Goal: Transaction & Acquisition: Purchase product/service

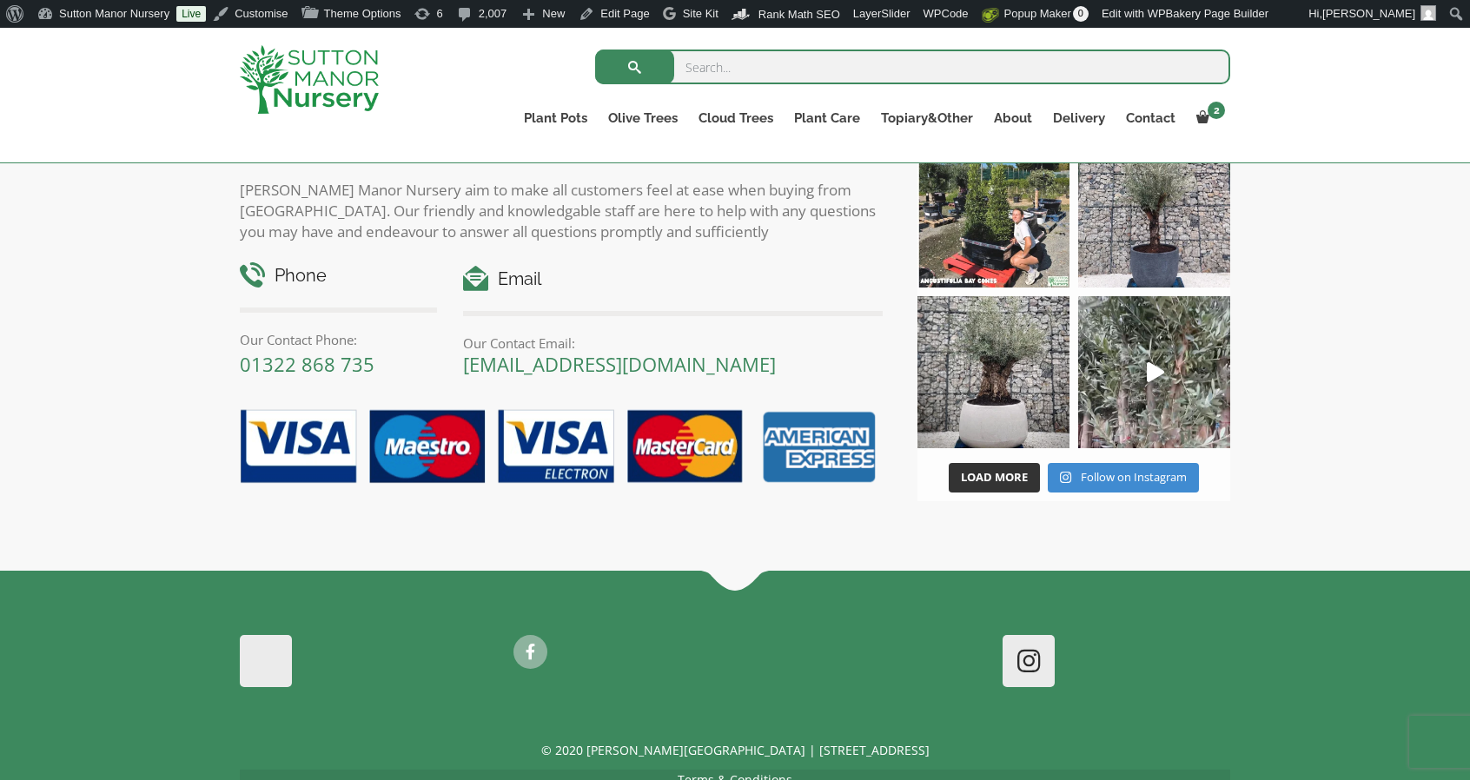
scroll to position [2692, 0]
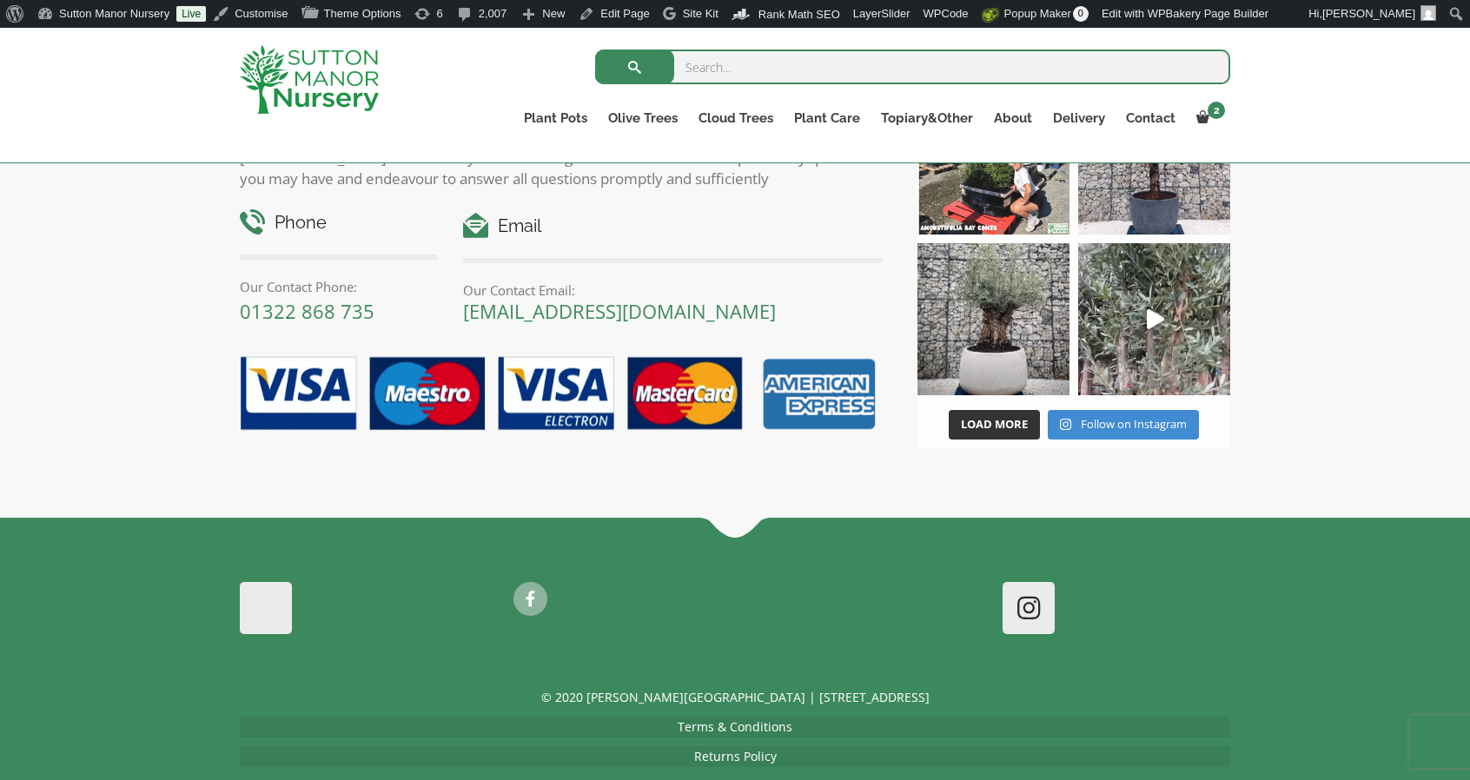
click at [707, 748] on link "Returns Policy" at bounding box center [735, 756] width 83 height 17
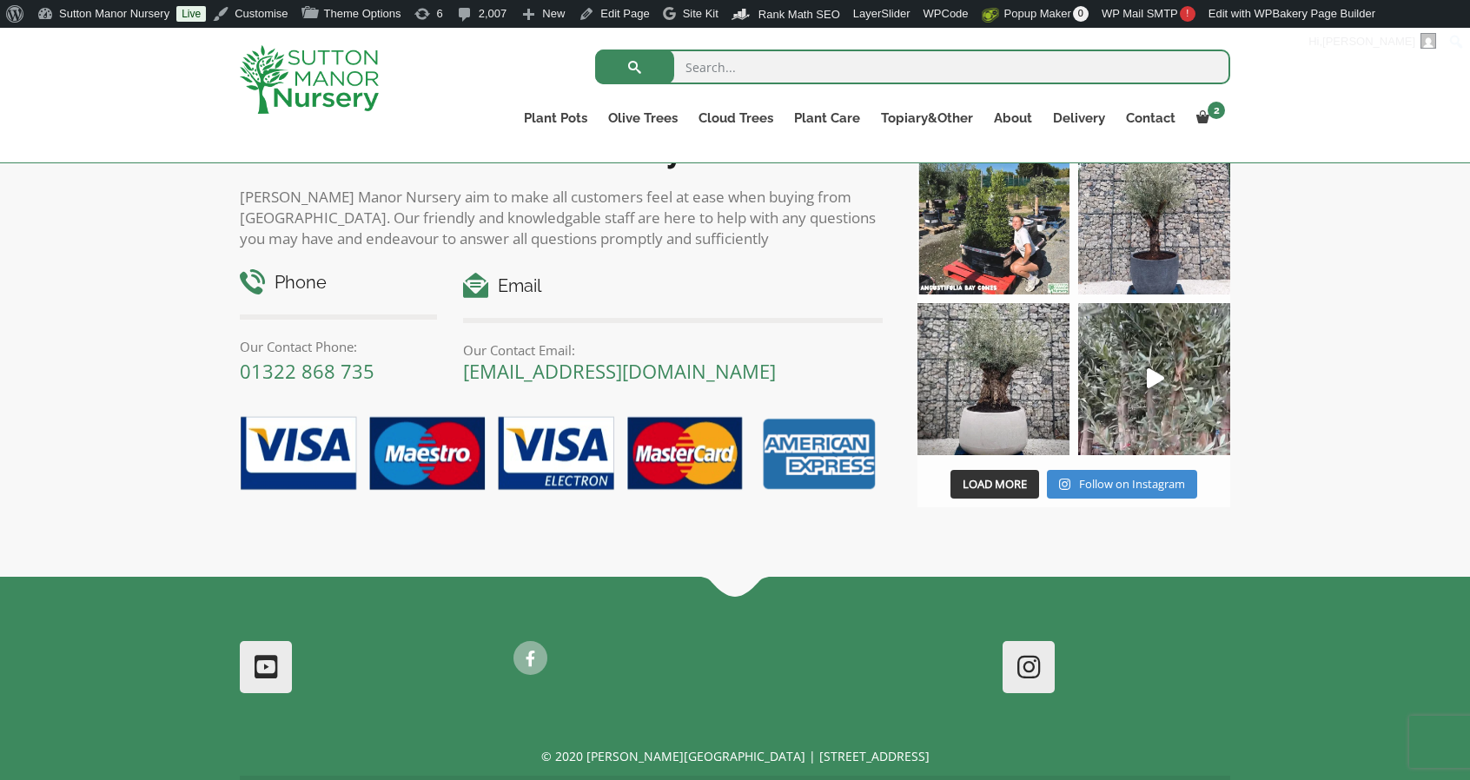
scroll to position [2865, 0]
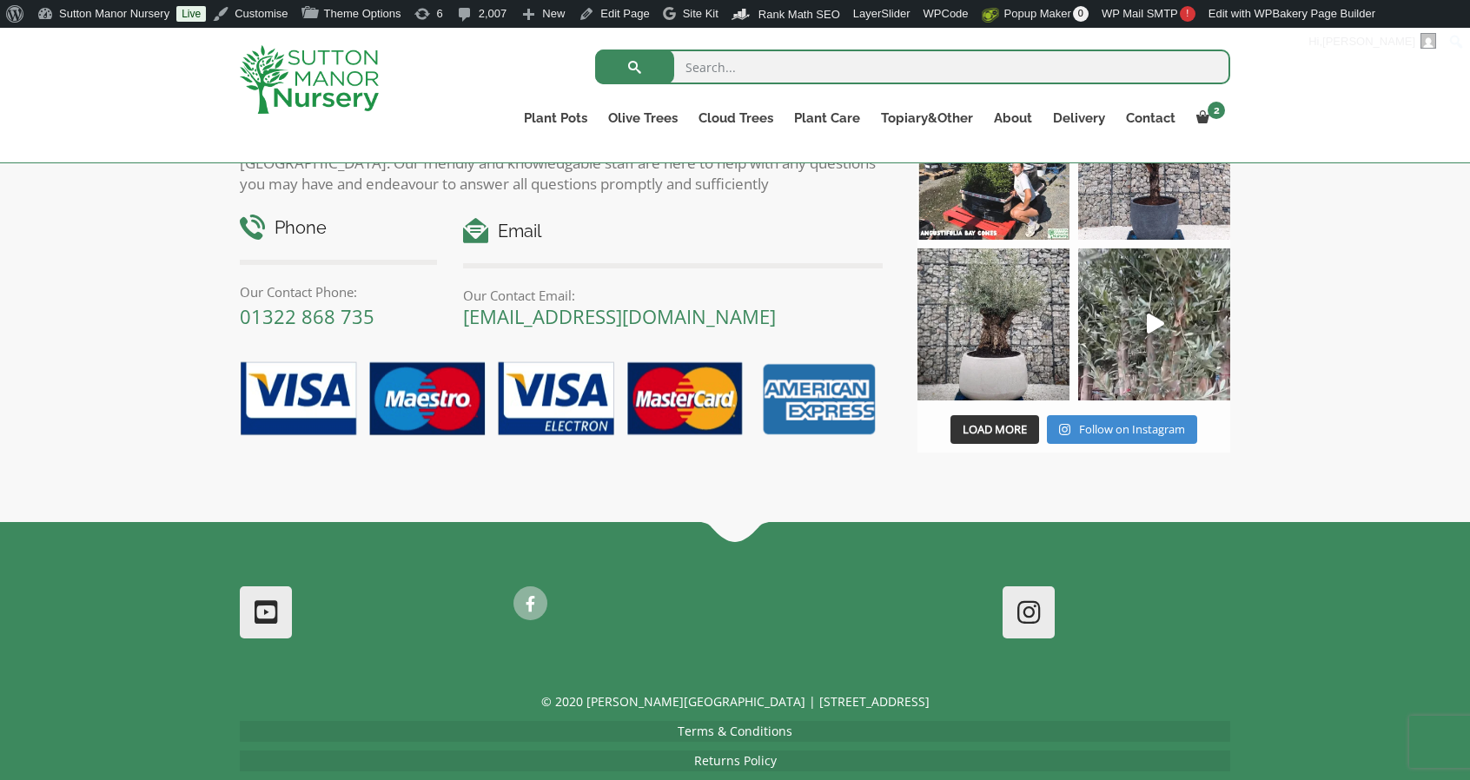
click at [716, 723] on link "Terms & Conditions" at bounding box center [735, 731] width 115 height 17
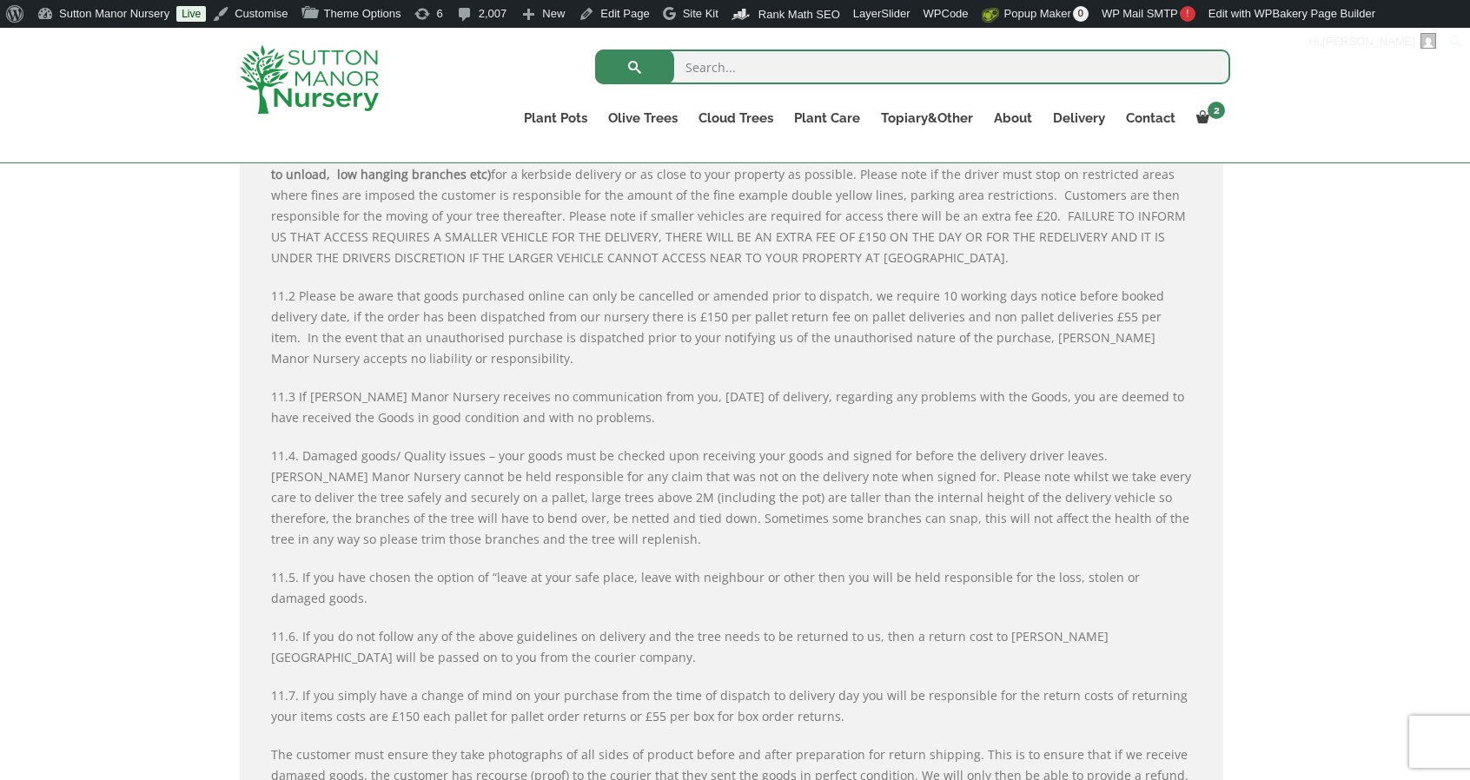
scroll to position [4081, 0]
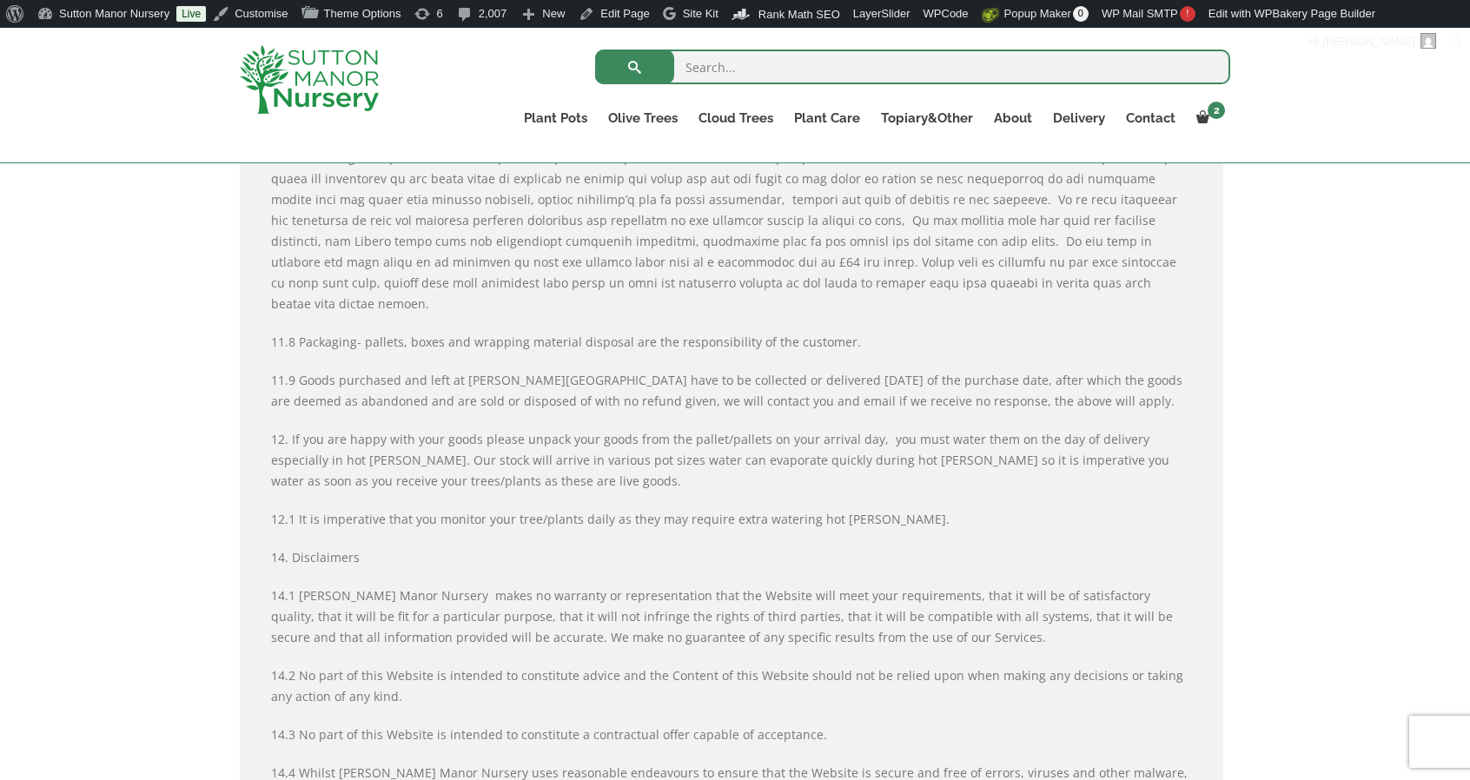
scroll to position [5085, 0]
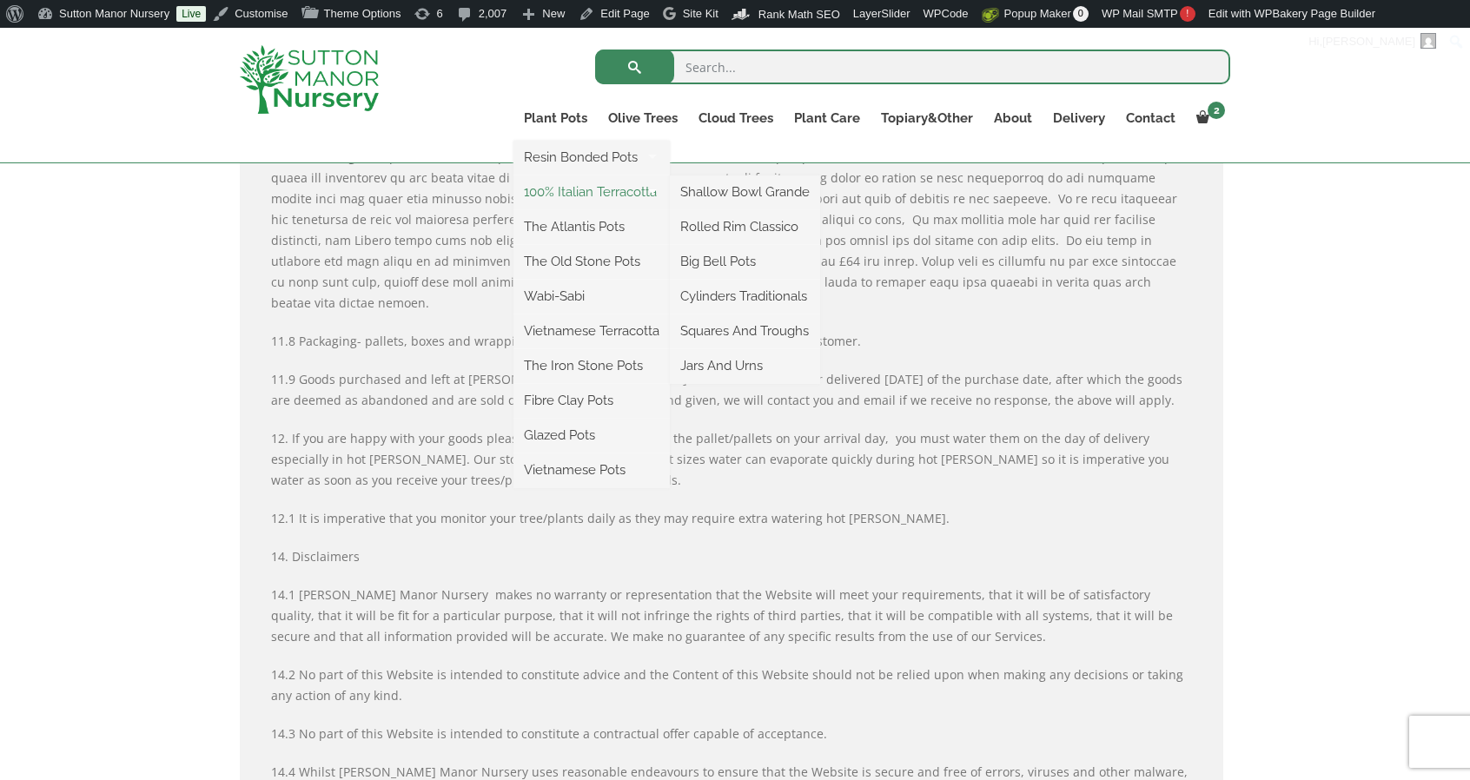
click at [553, 188] on link "100% Italian Terracotta" at bounding box center [591, 192] width 156 height 26
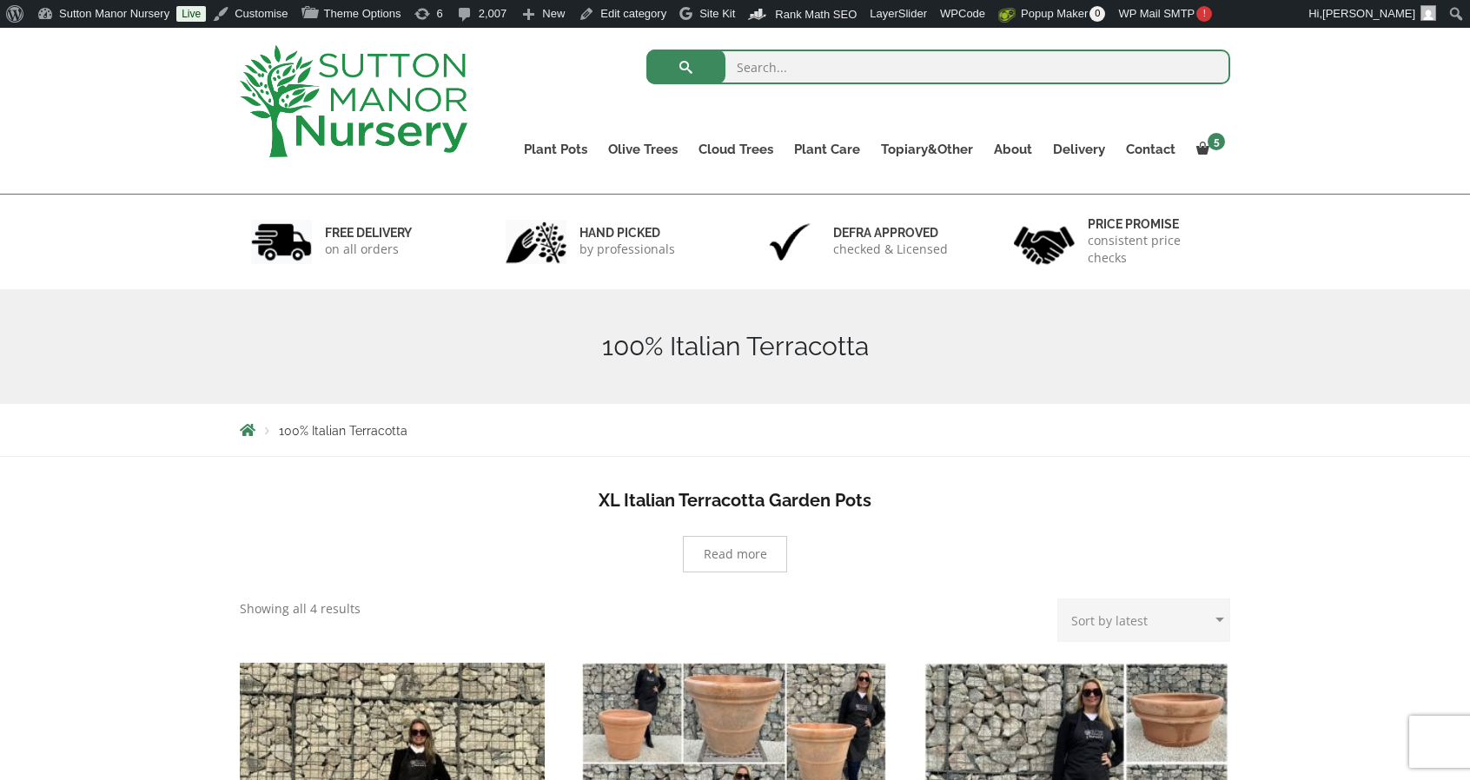
scroll to position [174, 0]
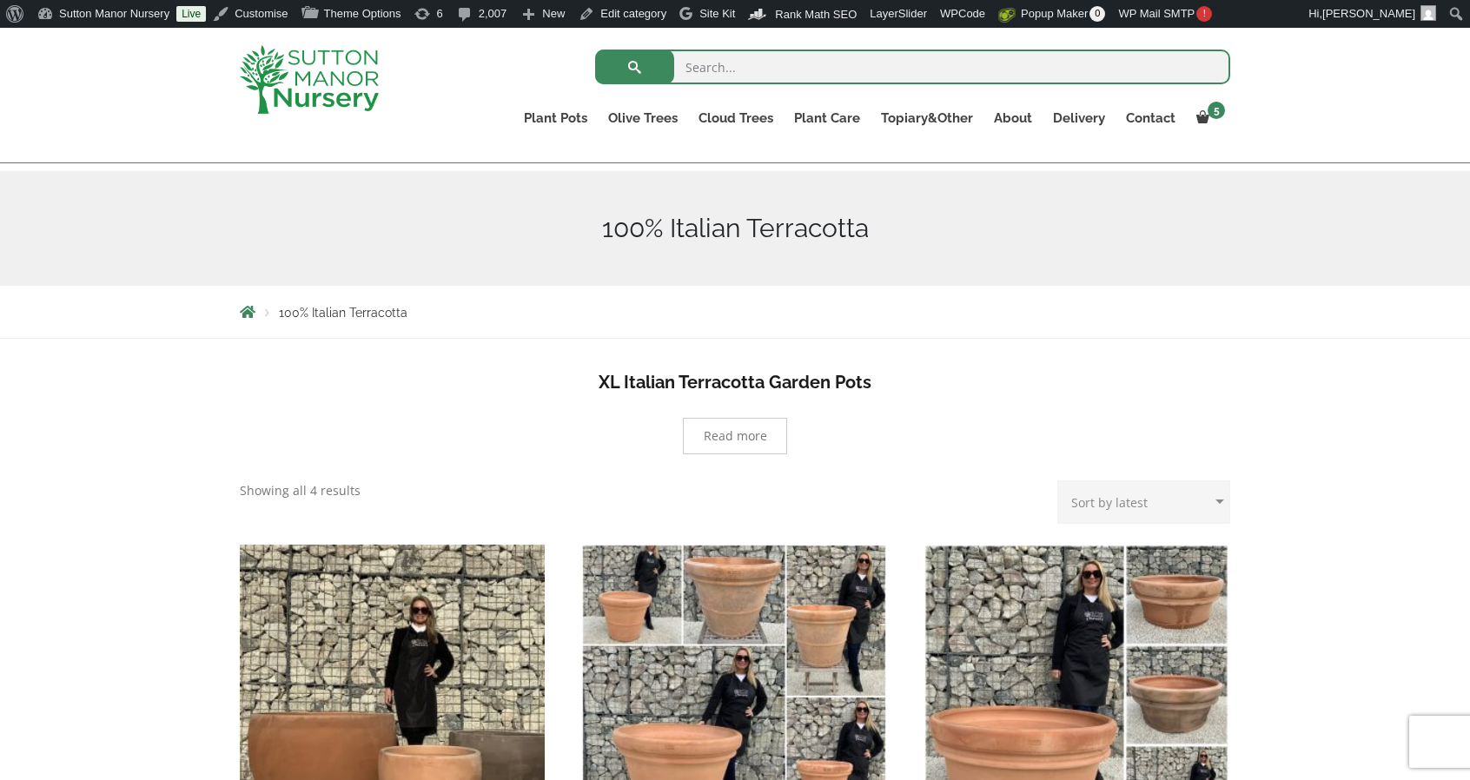
click at [489, 630] on img "Visit product category Big Bell Pots" at bounding box center [392, 697] width 320 height 320
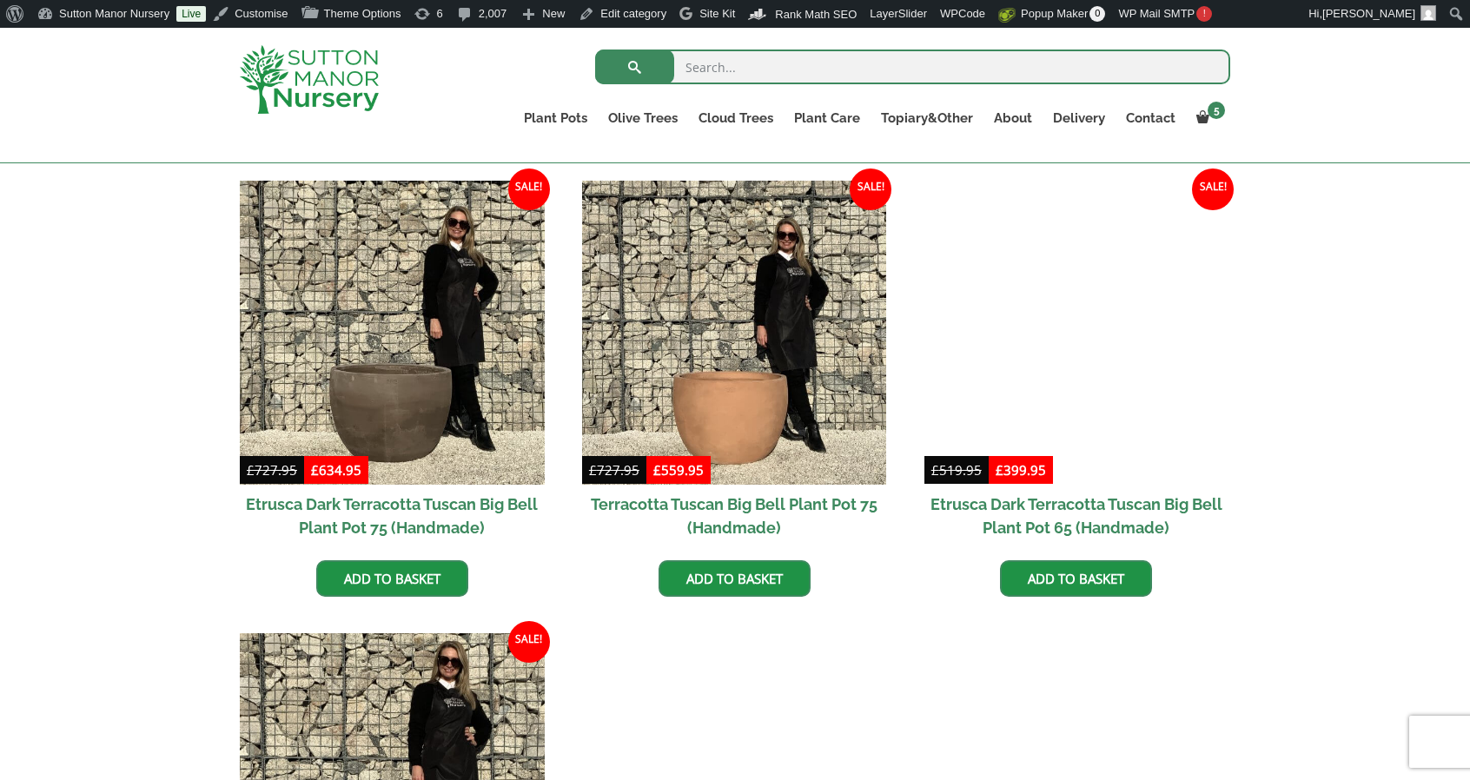
scroll to position [1334, 0]
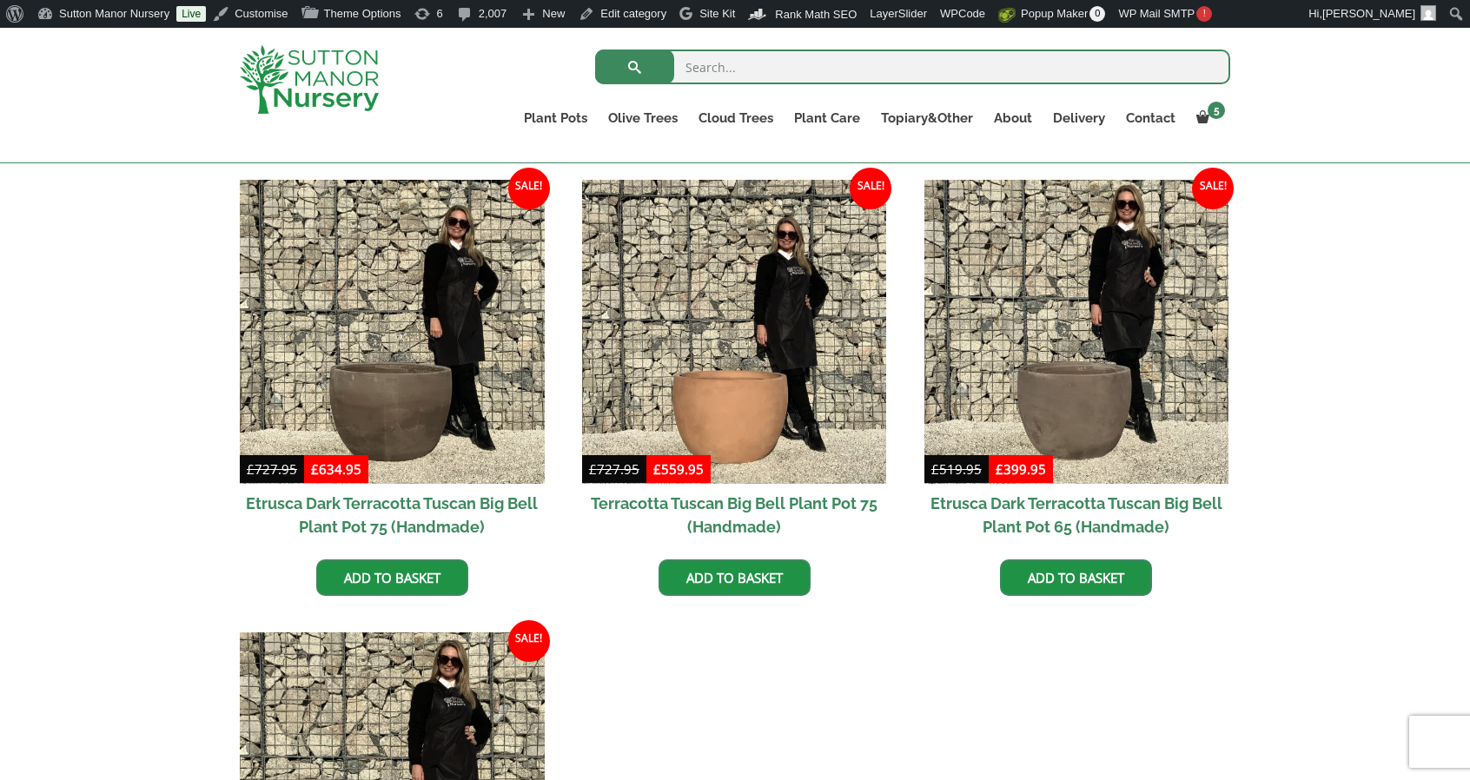
click at [162, 286] on div "100% Italian Terracotta Rolled Rim Classico Shallow Bowl Grande Cylinders Tradi…" at bounding box center [735, 153] width 1470 height 1949
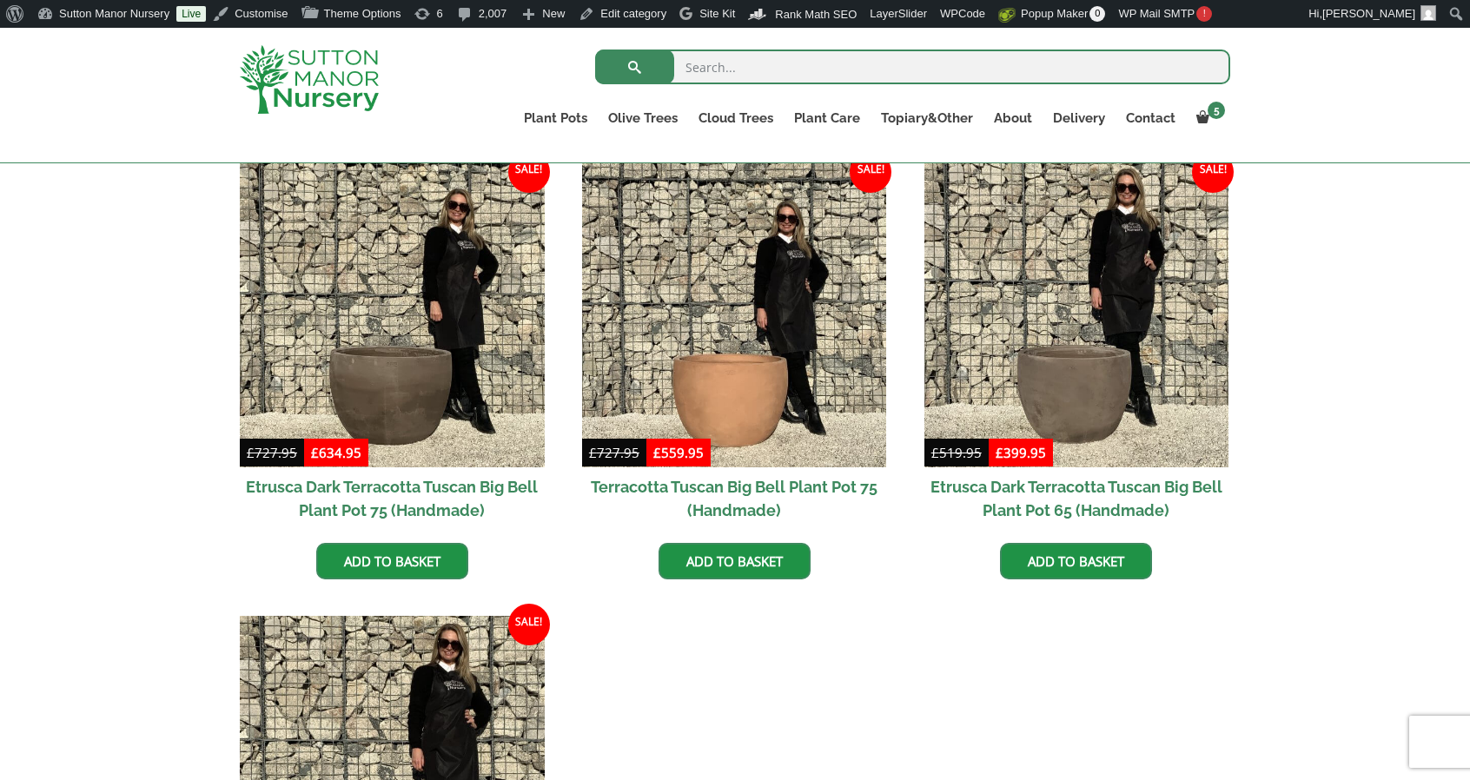
scroll to position [1353, 0]
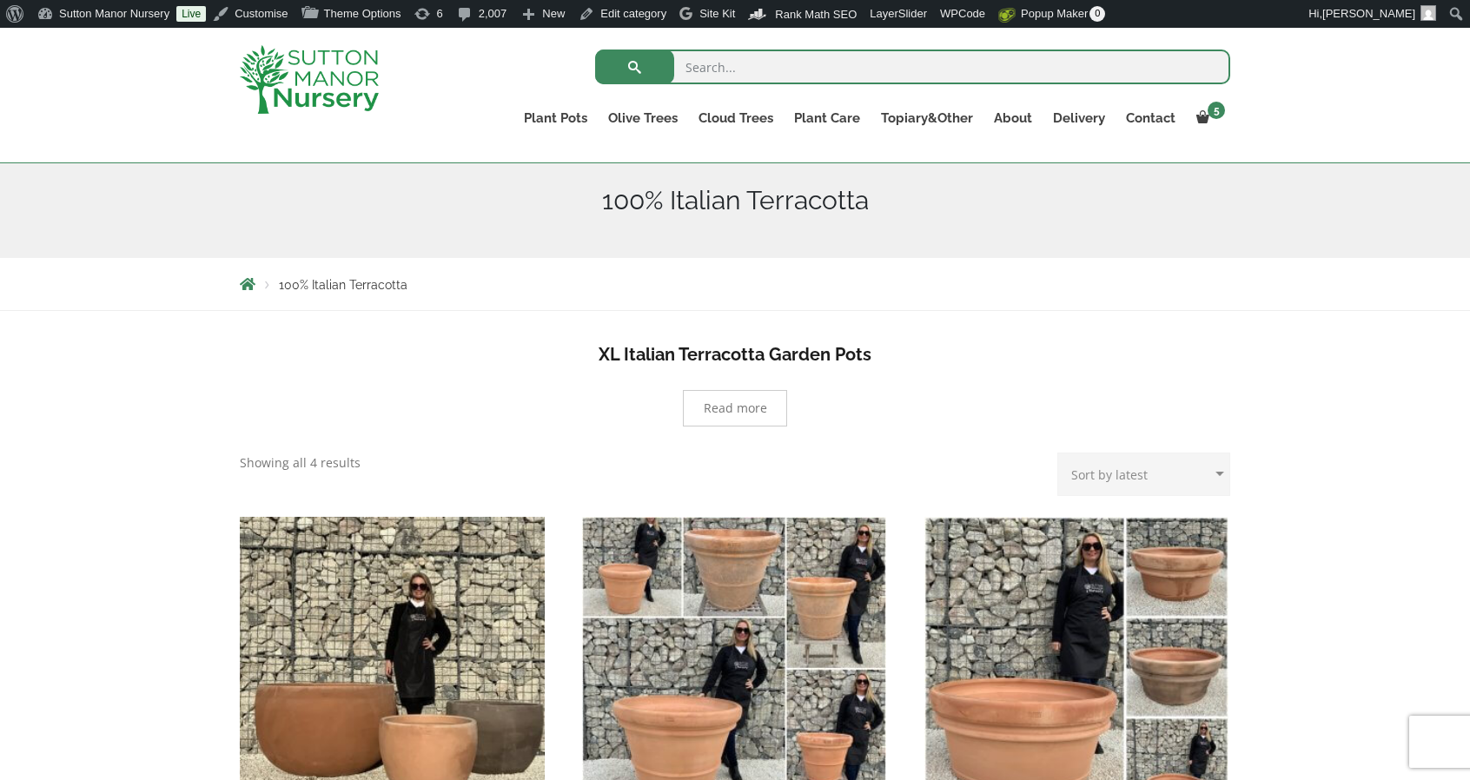
scroll to position [591, 0]
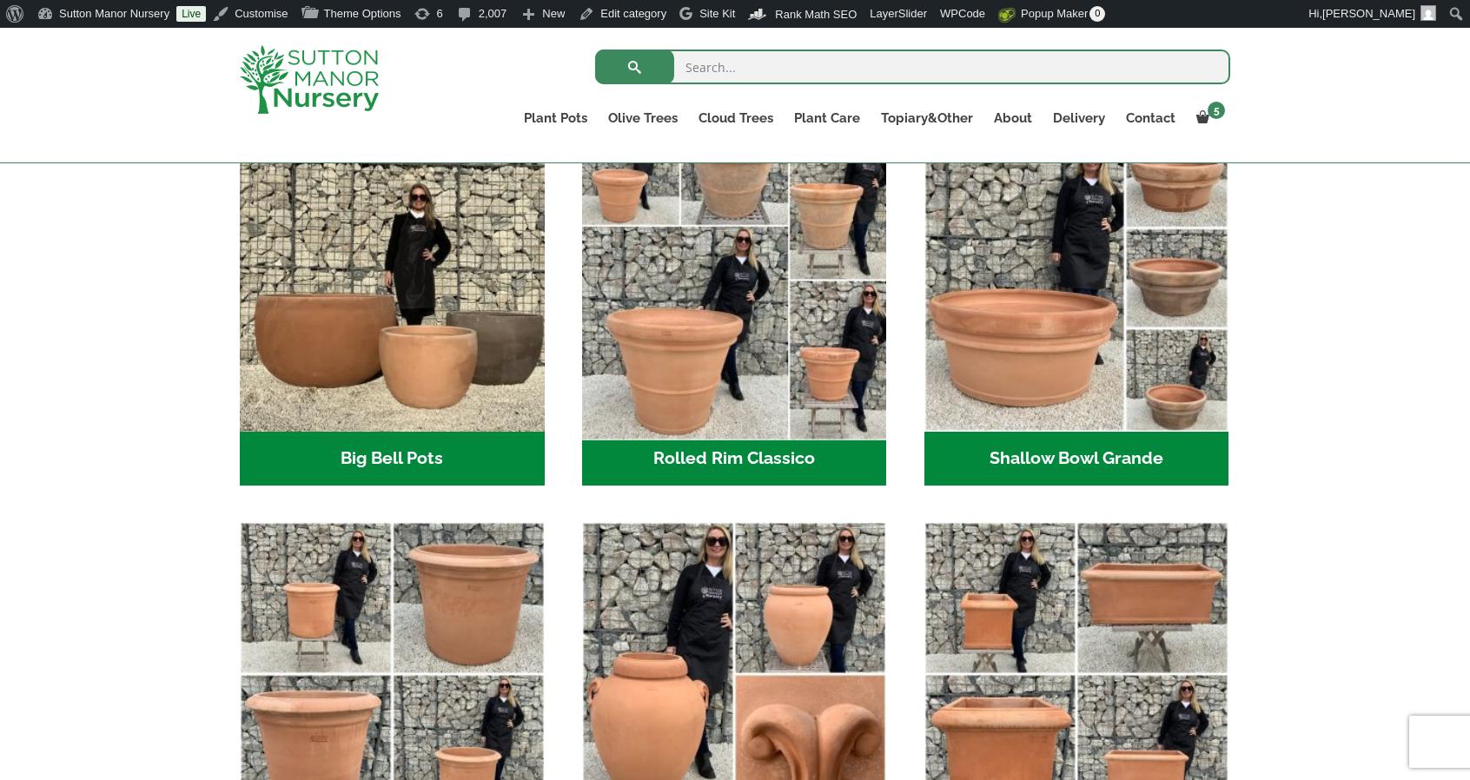
click at [672, 354] on img "Visit product category Rolled Rim Classico" at bounding box center [734, 280] width 320 height 320
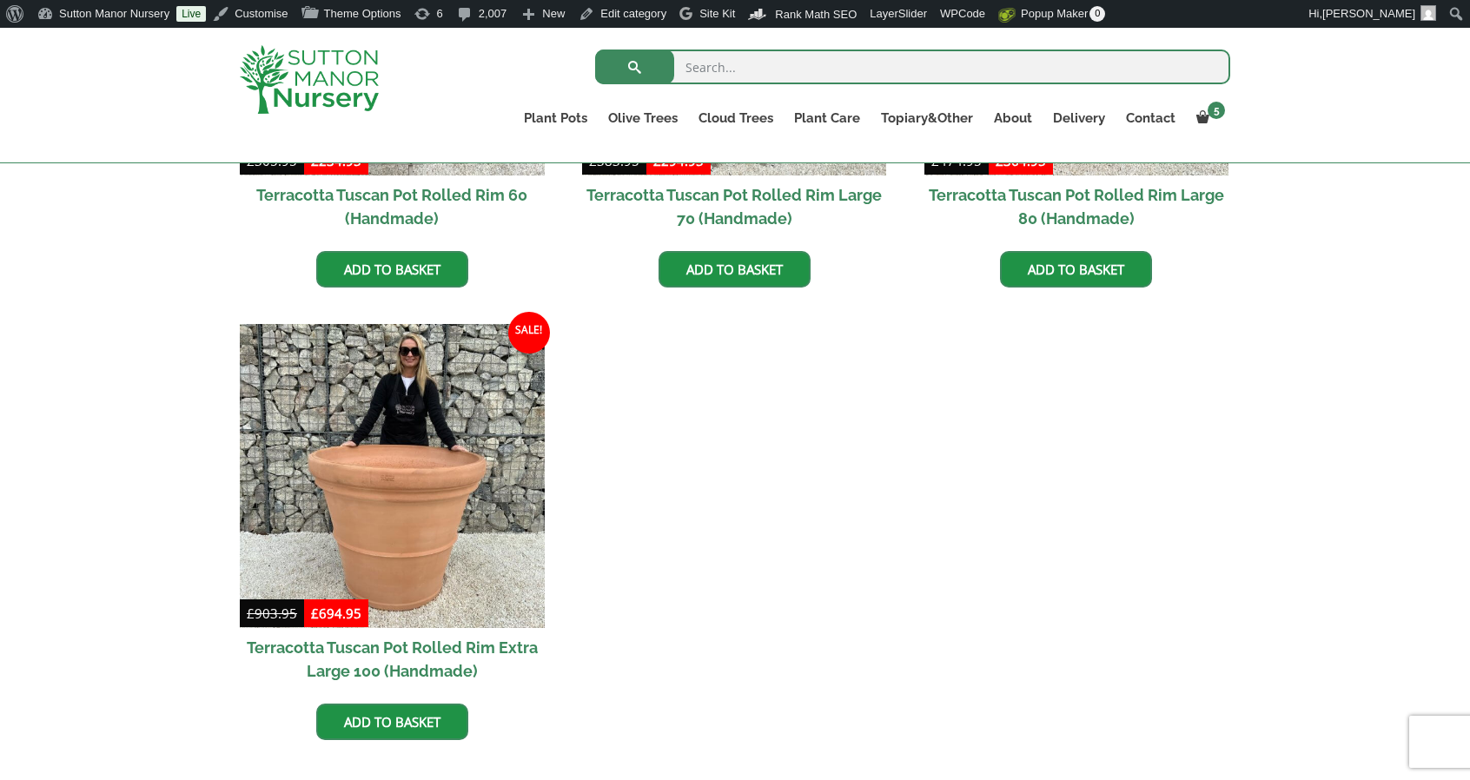
scroll to position [1503, 0]
